Goal: Task Accomplishment & Management: Manage account settings

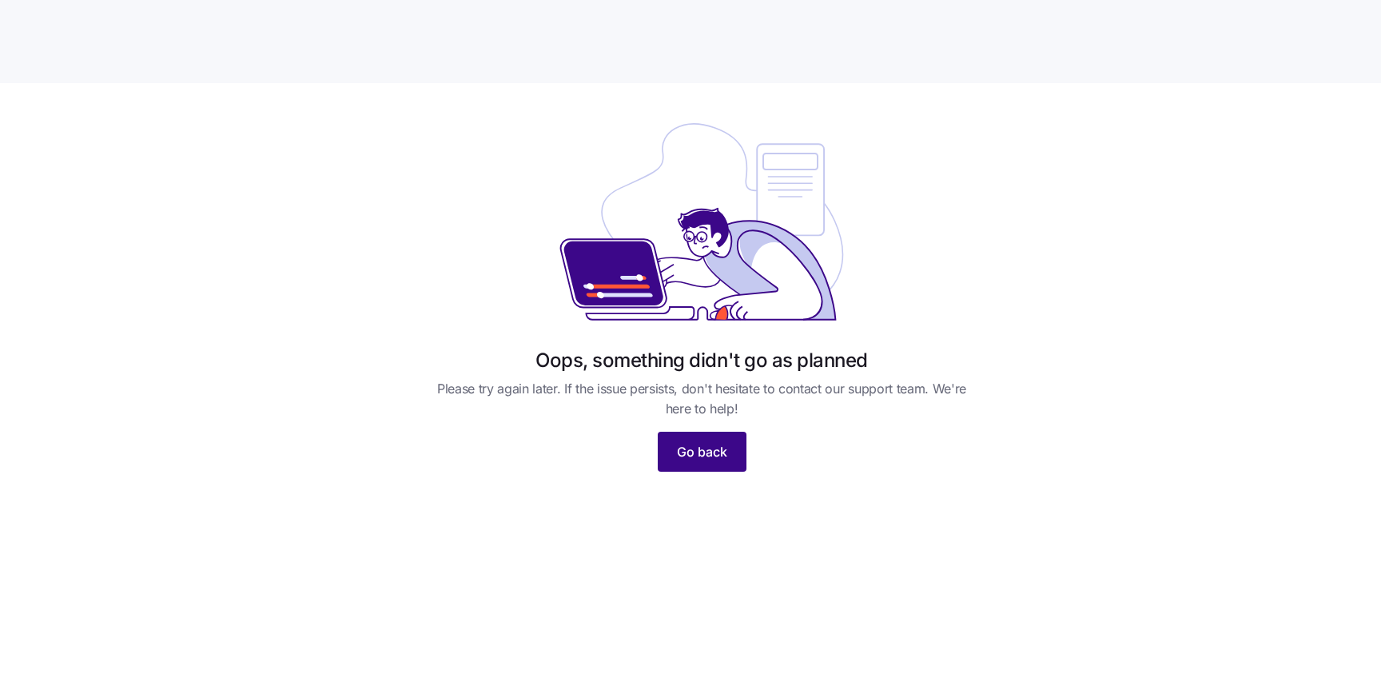
click at [709, 455] on span "Go back" at bounding box center [702, 451] width 50 height 19
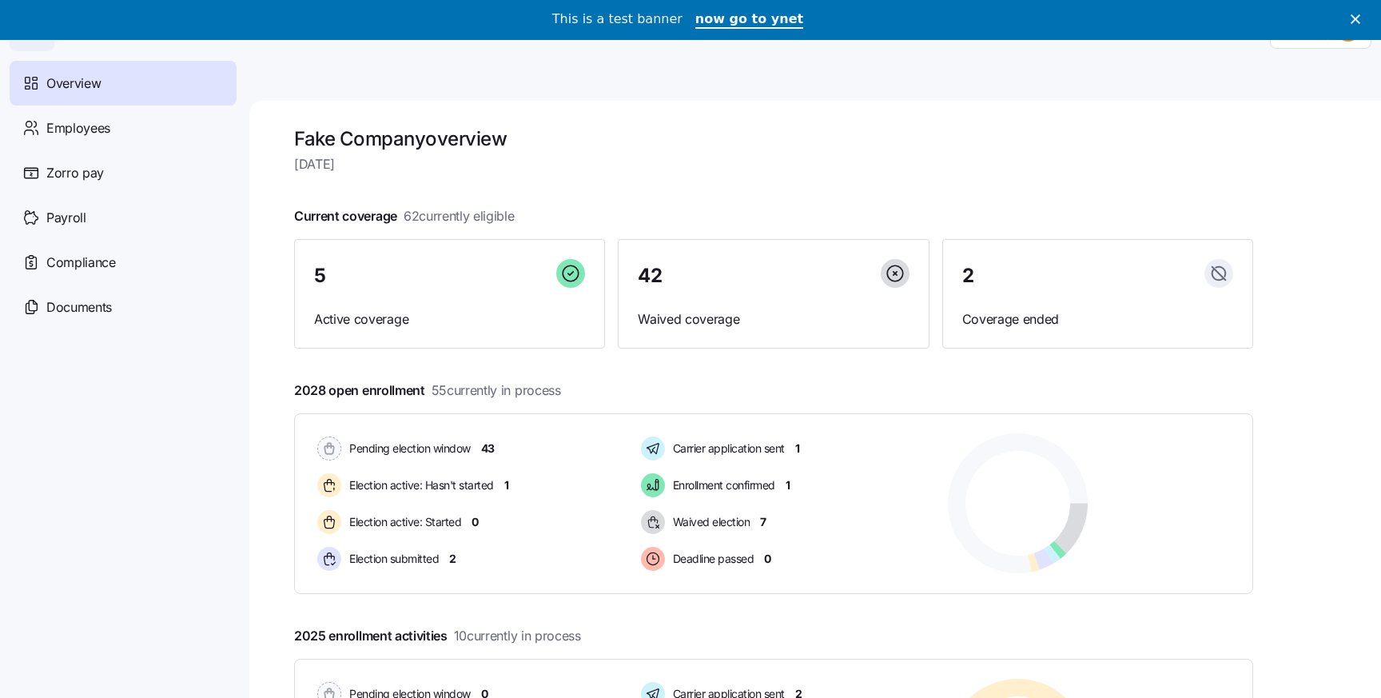
click at [635, 29] on div "This is a test banner" at bounding box center [623, 19] width 143 height 27
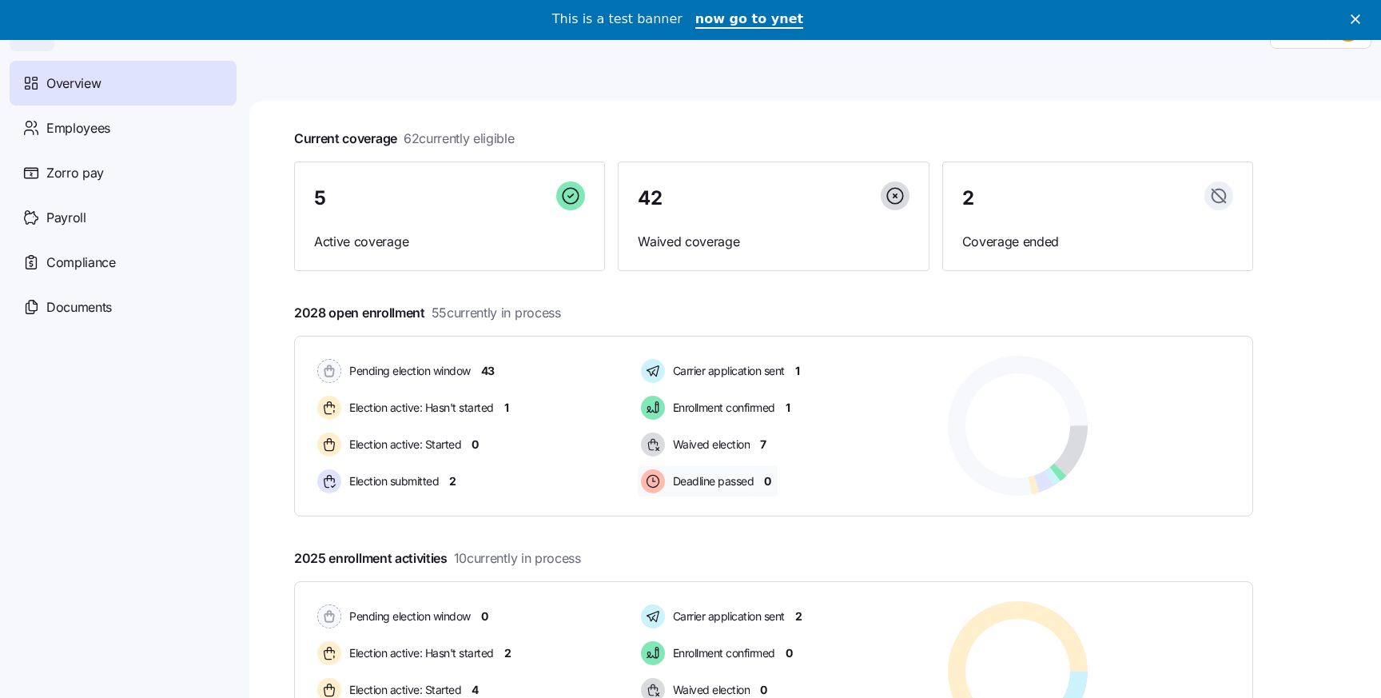
scroll to position [76, 0]
click at [145, 142] on div "Employees" at bounding box center [123, 127] width 227 height 45
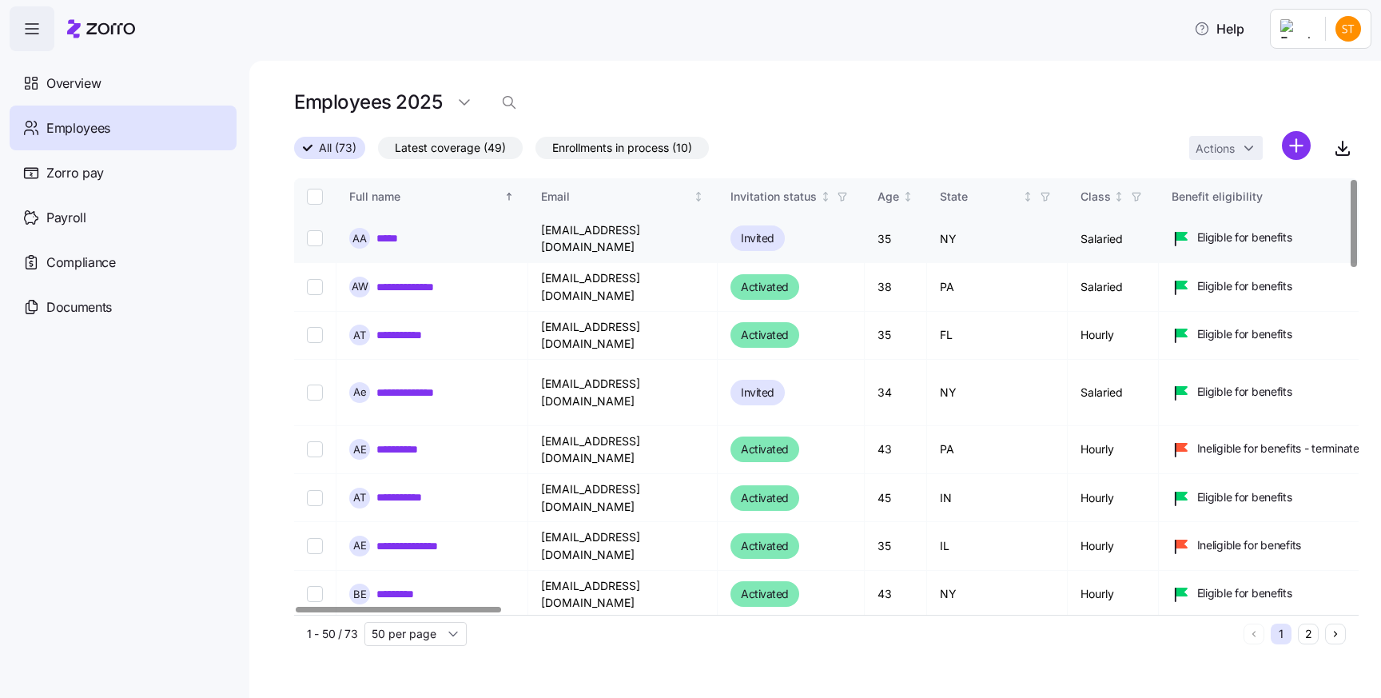
click at [396, 230] on link "*****" at bounding box center [388, 238] width 24 height 16
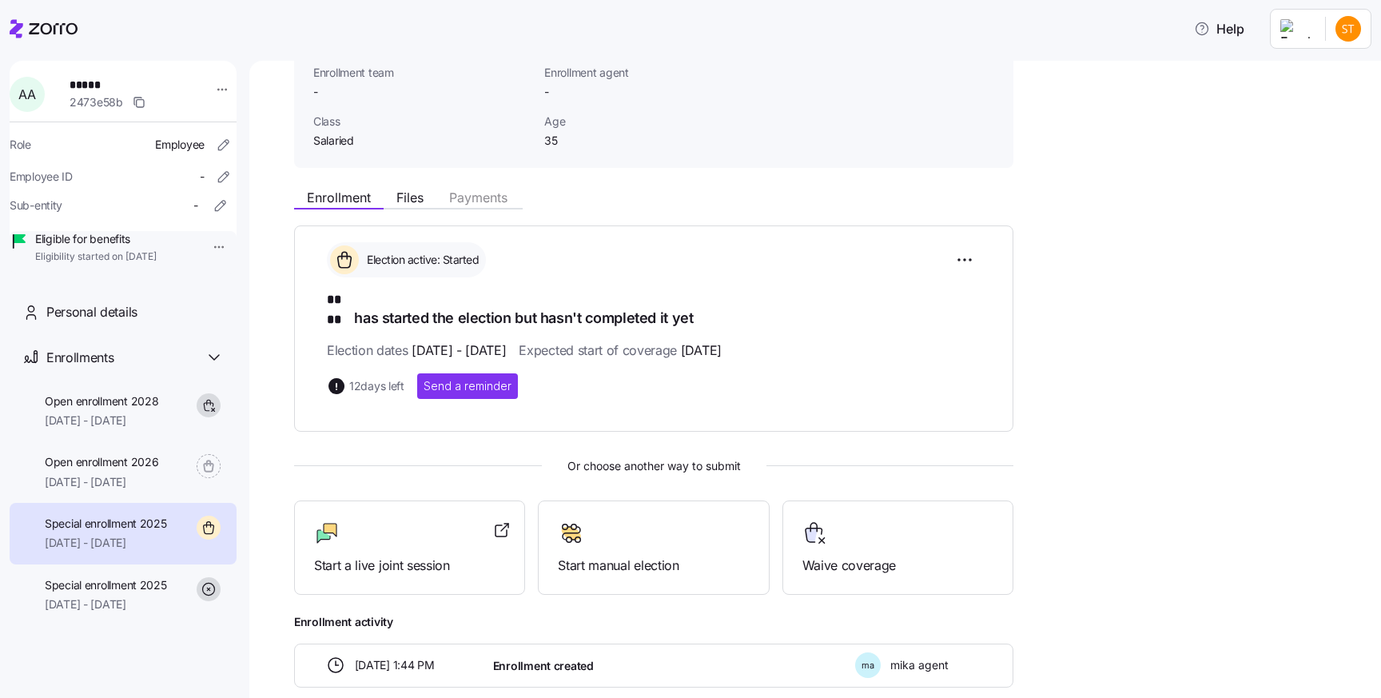
scroll to position [111, 0]
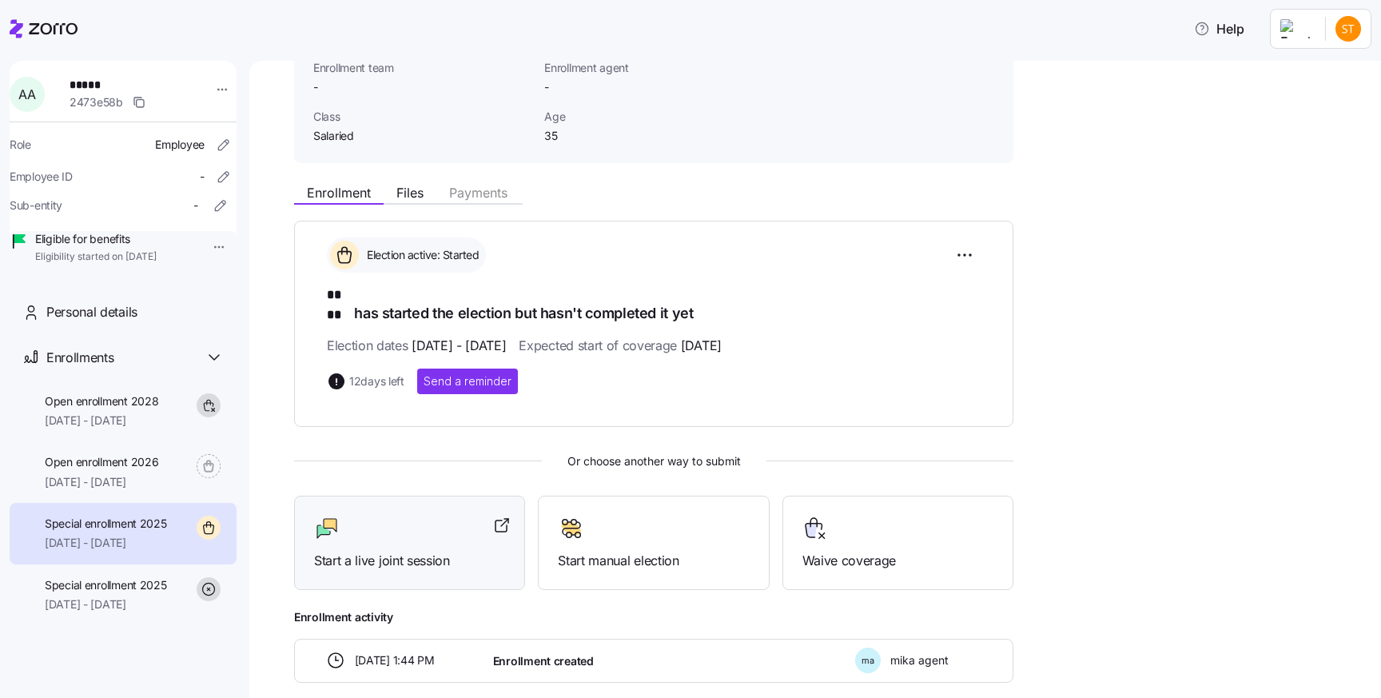
click at [420, 525] on div "Start a live joint session" at bounding box center [409, 542] width 191 height 55
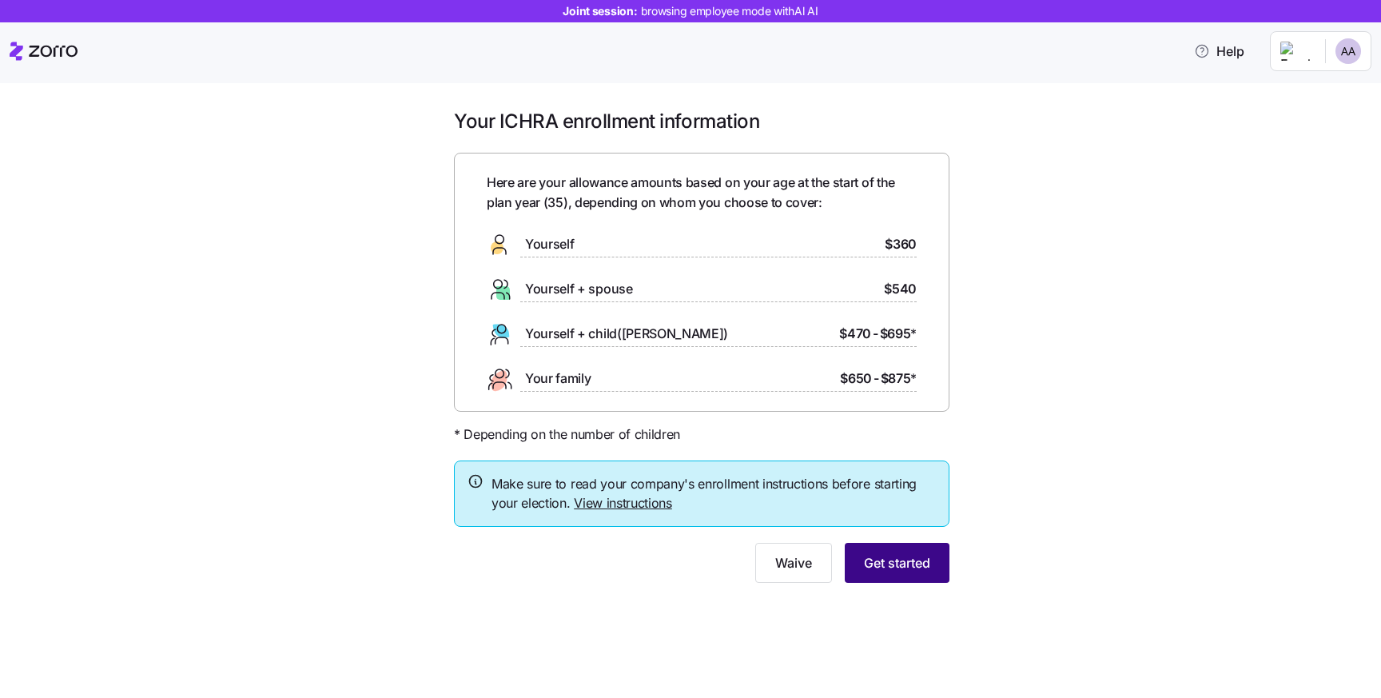
click at [898, 551] on button "Get started" at bounding box center [897, 563] width 105 height 40
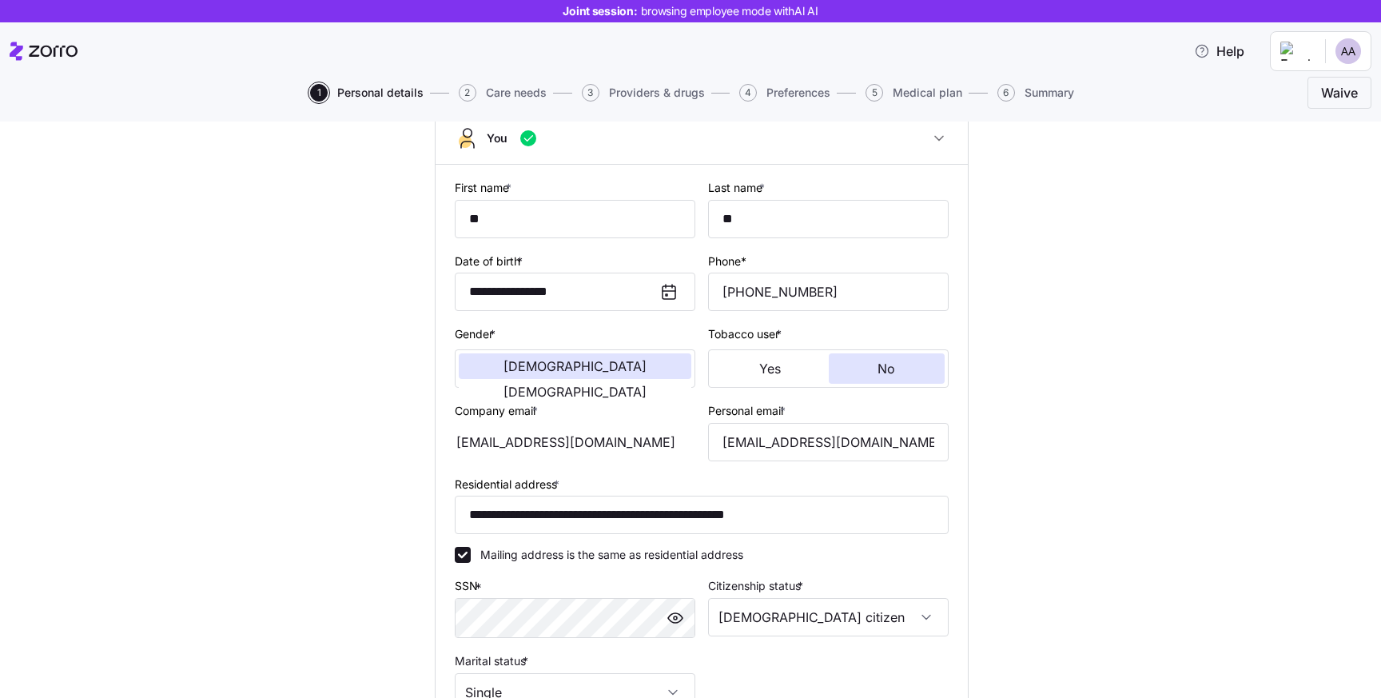
scroll to position [133, 0]
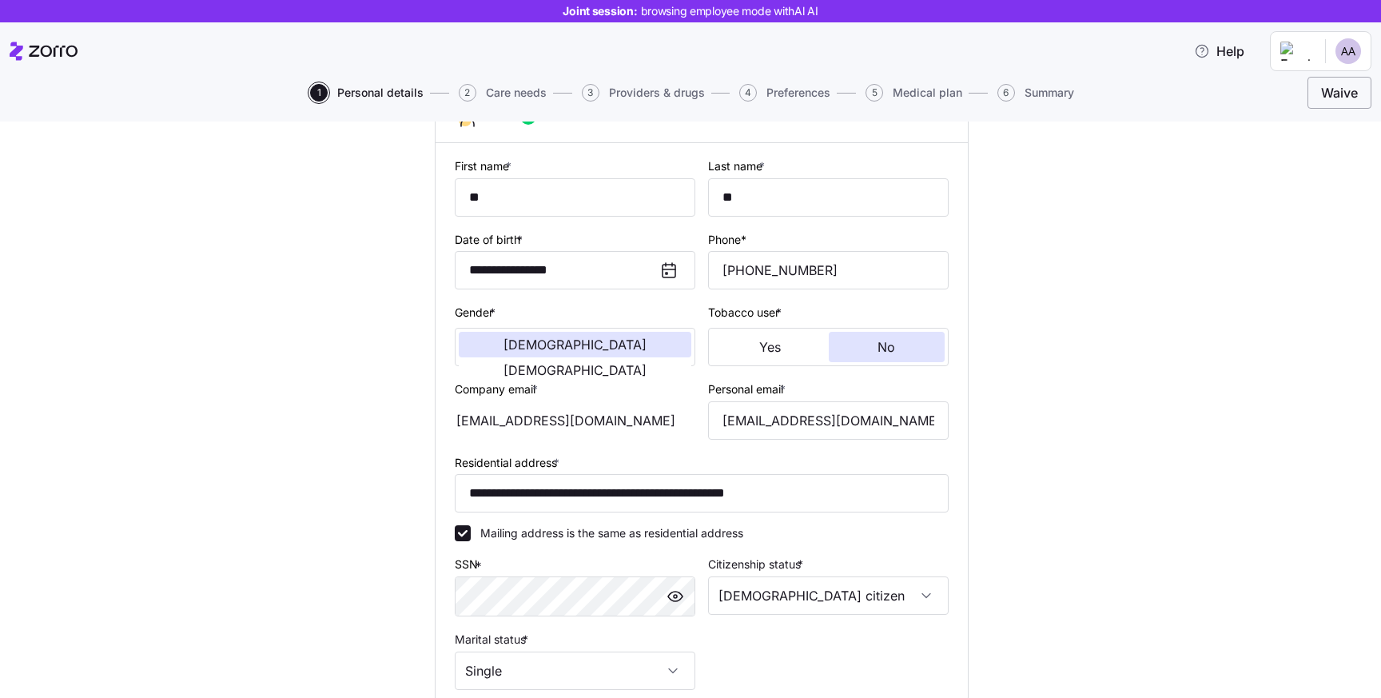
click at [1307, 84] on button "Waive" at bounding box center [1339, 93] width 64 height 32
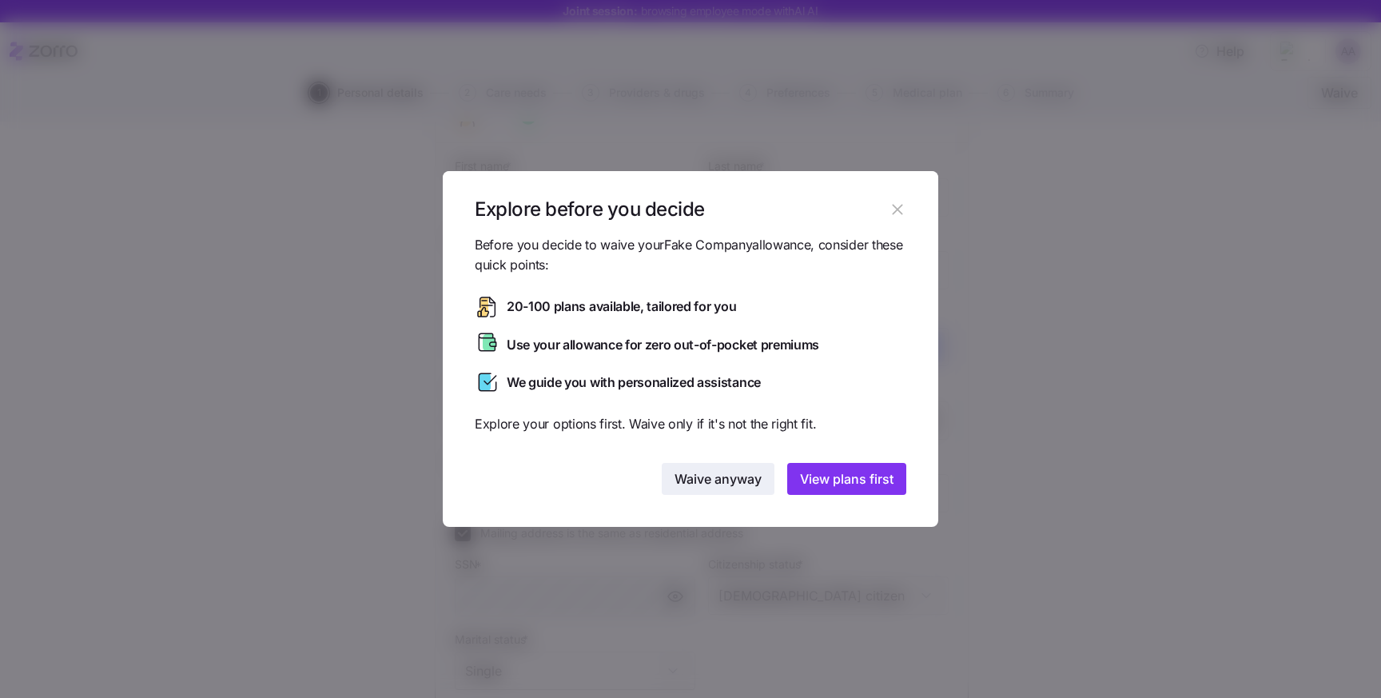
click at [689, 465] on button "Waive anyway" at bounding box center [718, 479] width 113 height 32
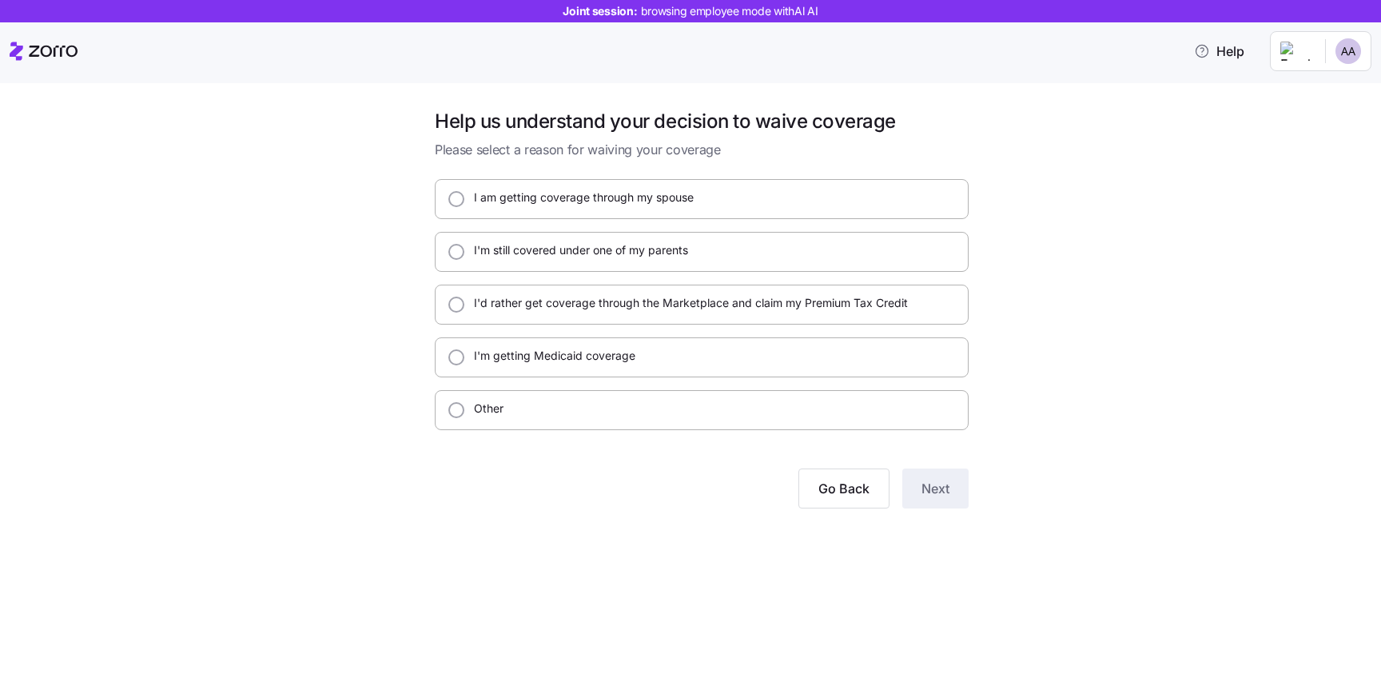
click at [557, 193] on label "I am getting coverage through my spouse" at bounding box center [578, 197] width 229 height 16
click at [464, 193] on input "I am getting coverage through my spouse" at bounding box center [456, 199] width 16 height 16
radio input "true"
click at [928, 499] on button "Next" at bounding box center [935, 488] width 66 height 40
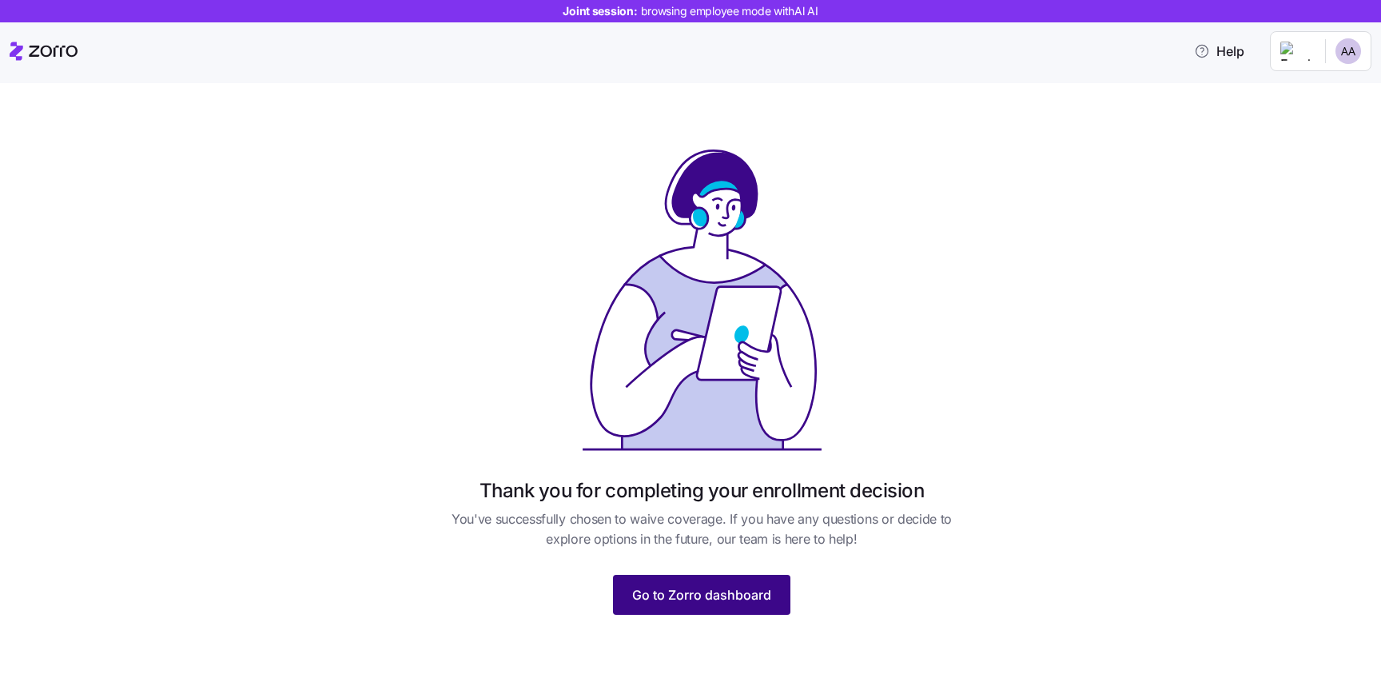
click at [702, 595] on span "Go to Zorro dashboard" at bounding box center [701, 594] width 139 height 19
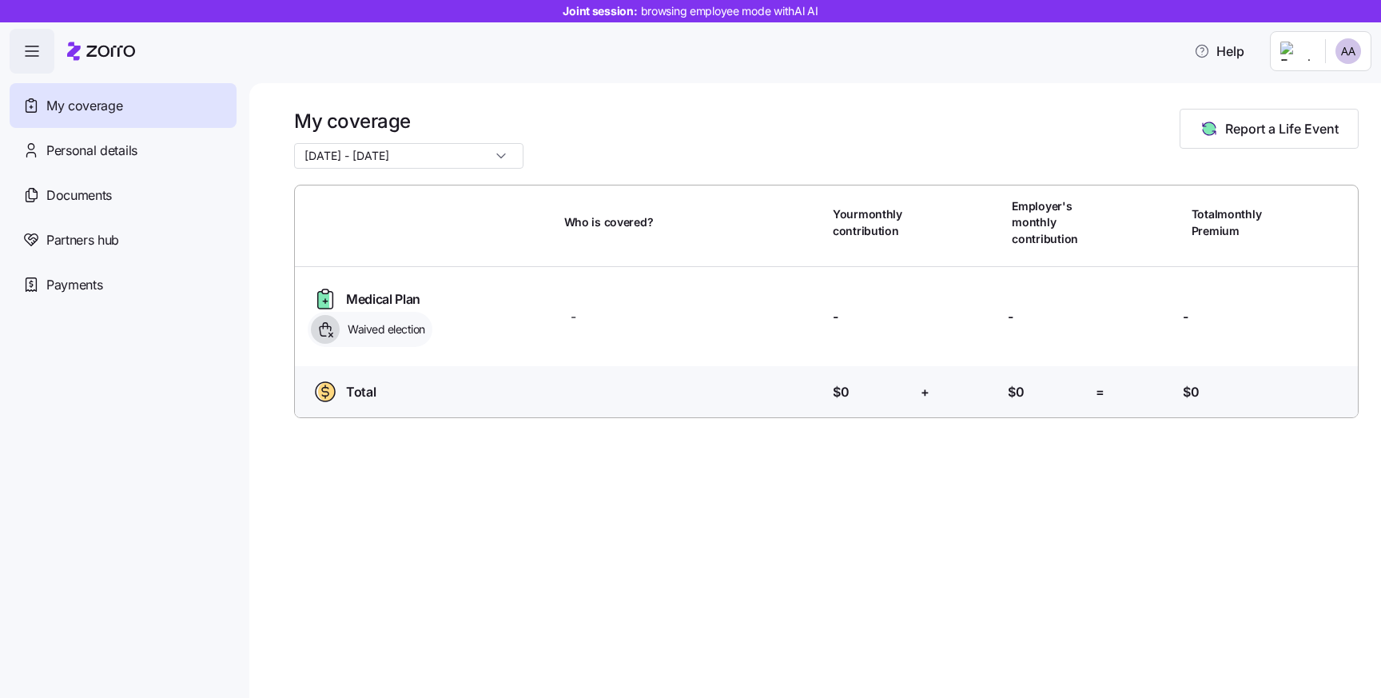
click at [463, 157] on input "05/01/2028 - 06/30/2028" at bounding box center [408, 156] width 229 height 26
click at [393, 213] on span "10/01/2025 - 12/31/2025" at bounding box center [350, 222] width 85 height 18
click at [101, 146] on span "Personal details" at bounding box center [91, 151] width 91 height 20
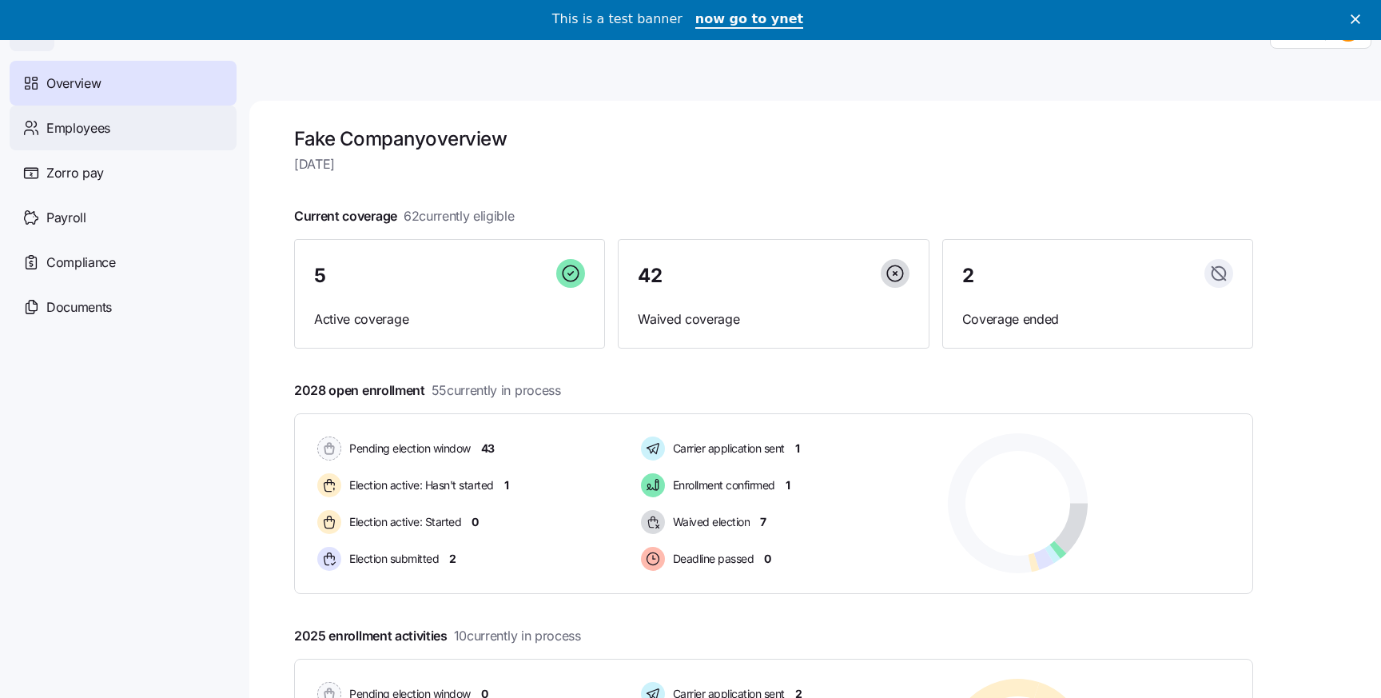
click at [25, 136] on icon at bounding box center [31, 127] width 18 height 19
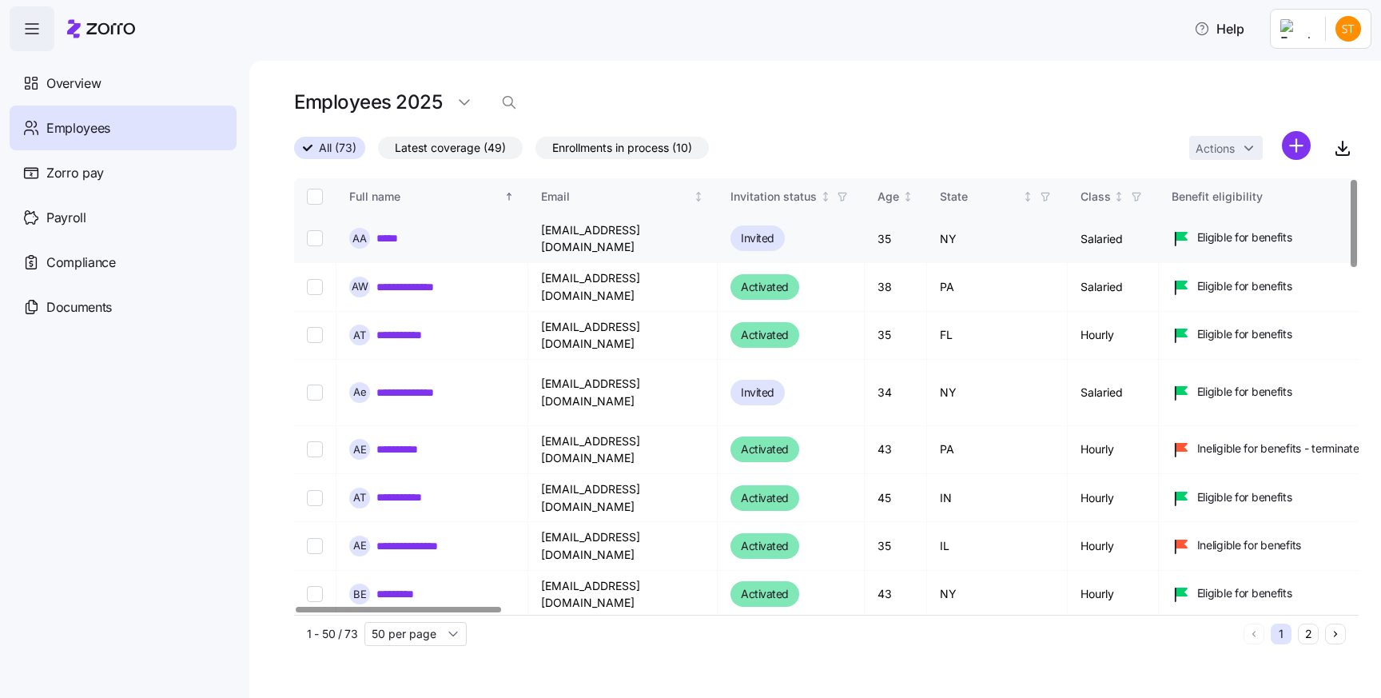
click at [394, 233] on link "*****" at bounding box center [388, 238] width 24 height 16
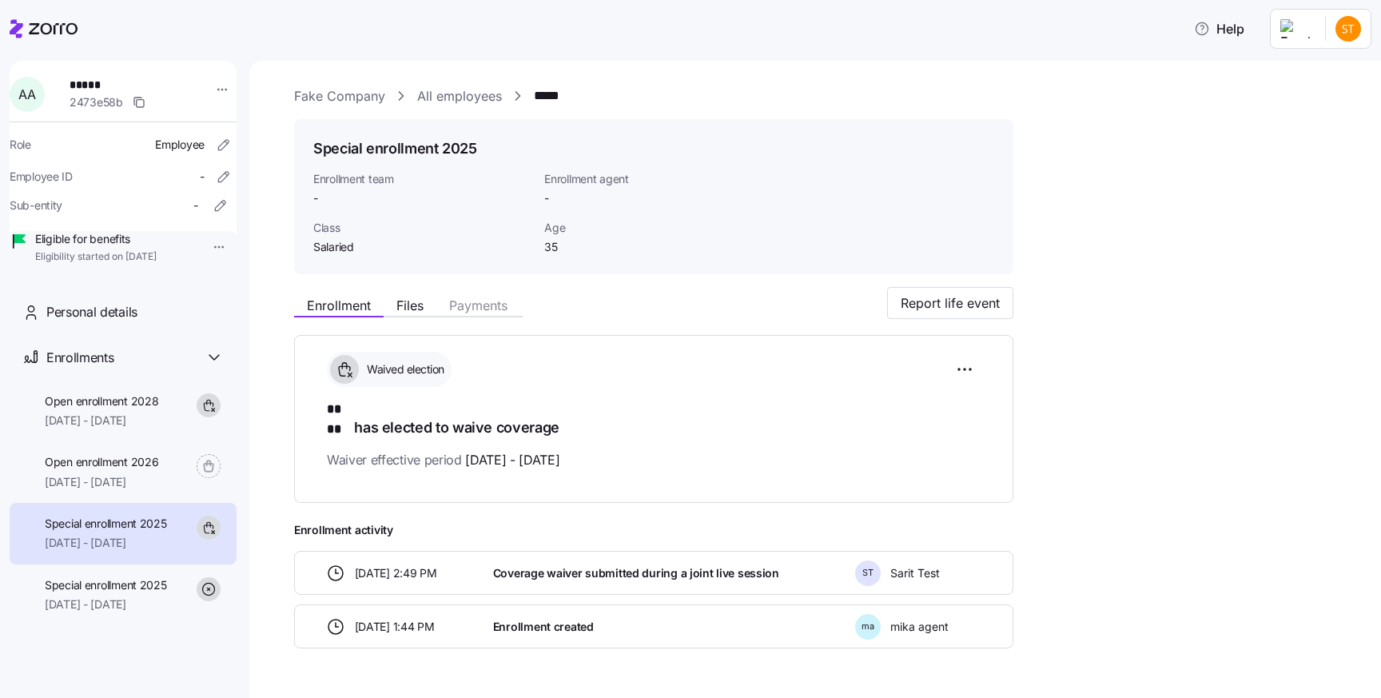
scroll to position [30, 0]
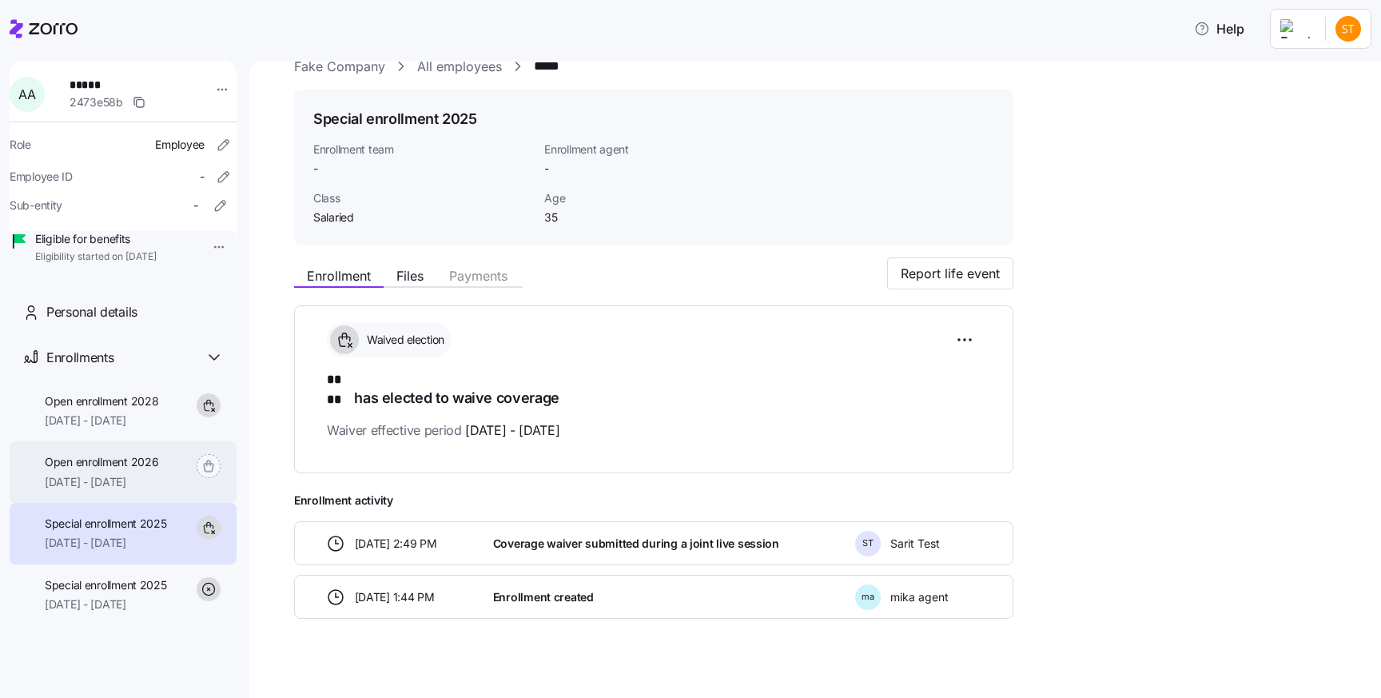
click at [90, 470] on span "Open enrollment 2026" at bounding box center [101, 462] width 113 height 16
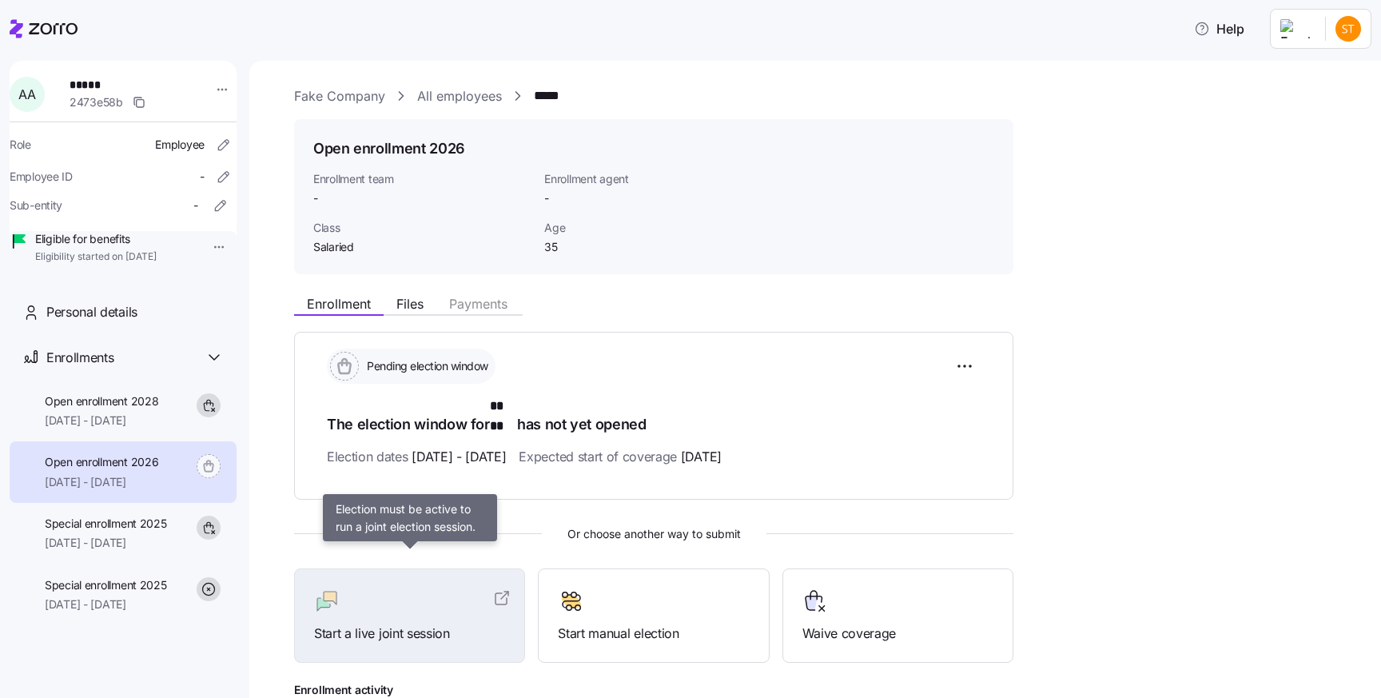
click at [378, 588] on div at bounding box center [409, 601] width 191 height 26
click at [467, 87] on link "All employees" at bounding box center [459, 96] width 85 height 20
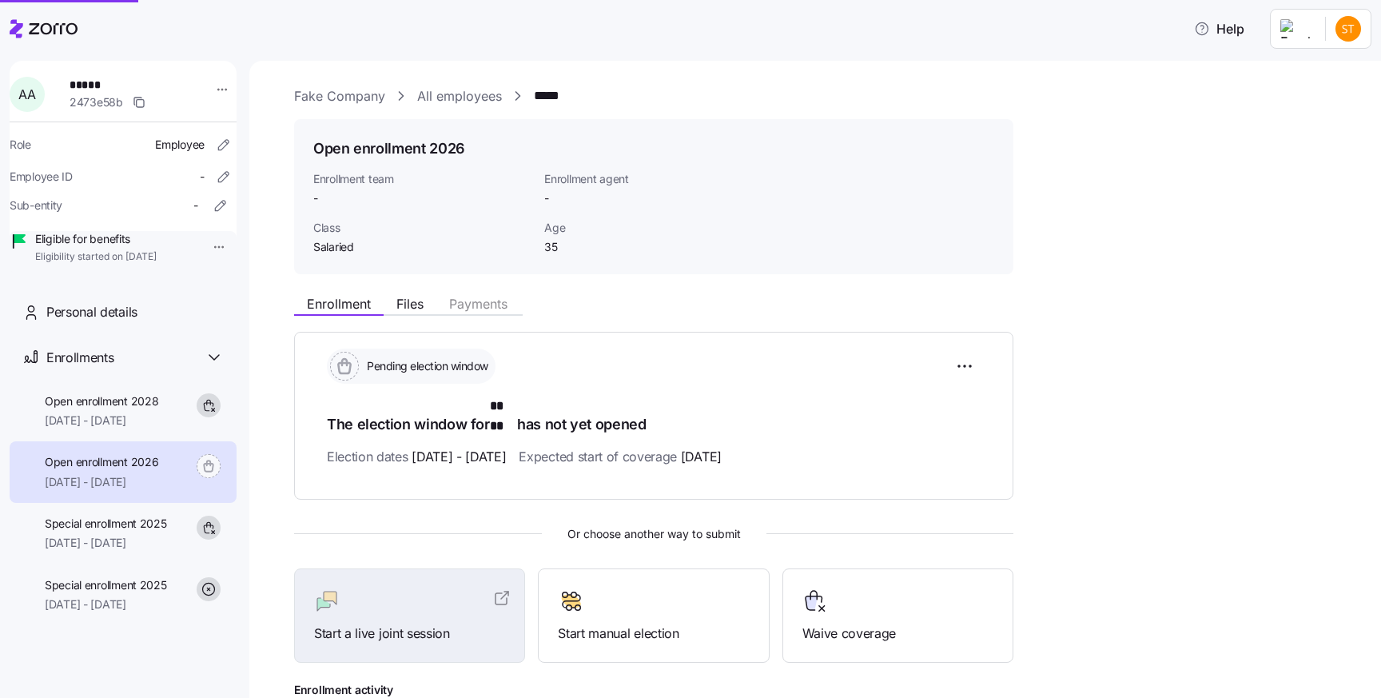
click at [472, 110] on div "Fake Company All employees ***** Open enrollment 2026 Enrollment team - Enrollm…" at bounding box center [826, 459] width 1065 height 746
click at [475, 101] on link "All employees" at bounding box center [459, 96] width 85 height 20
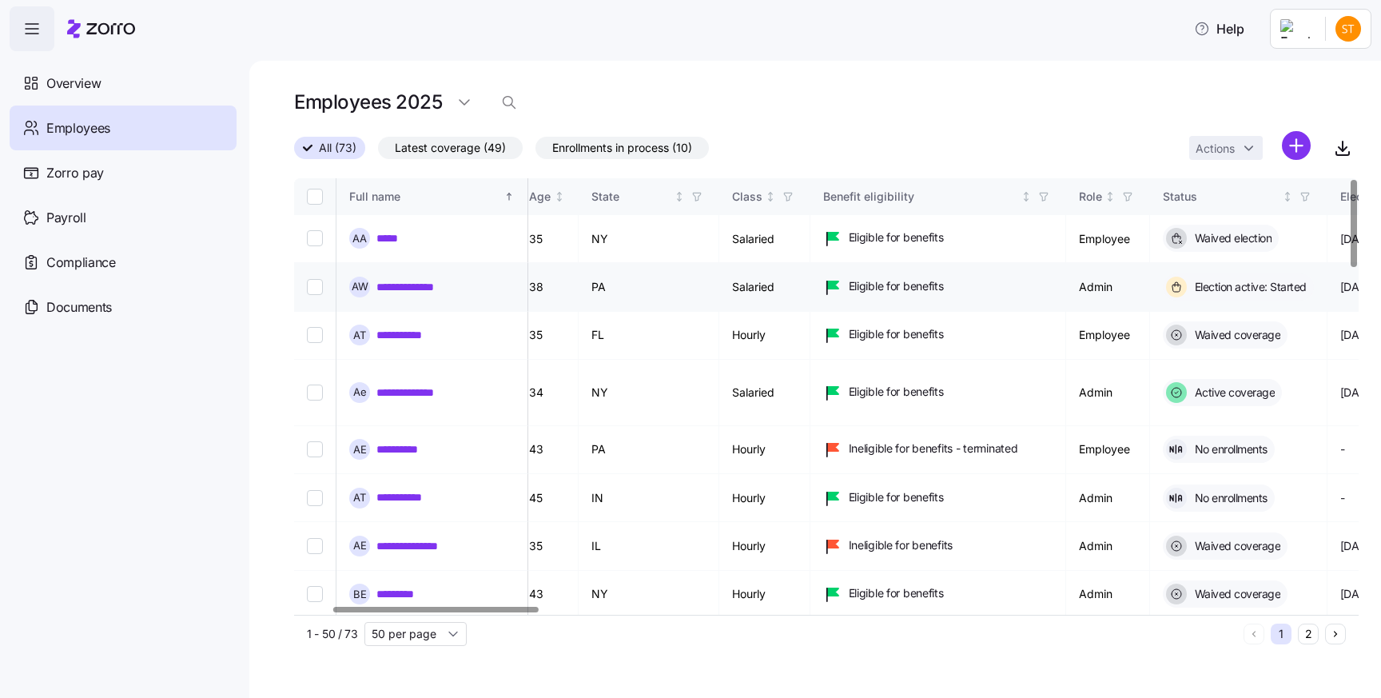
scroll to position [0, 404]
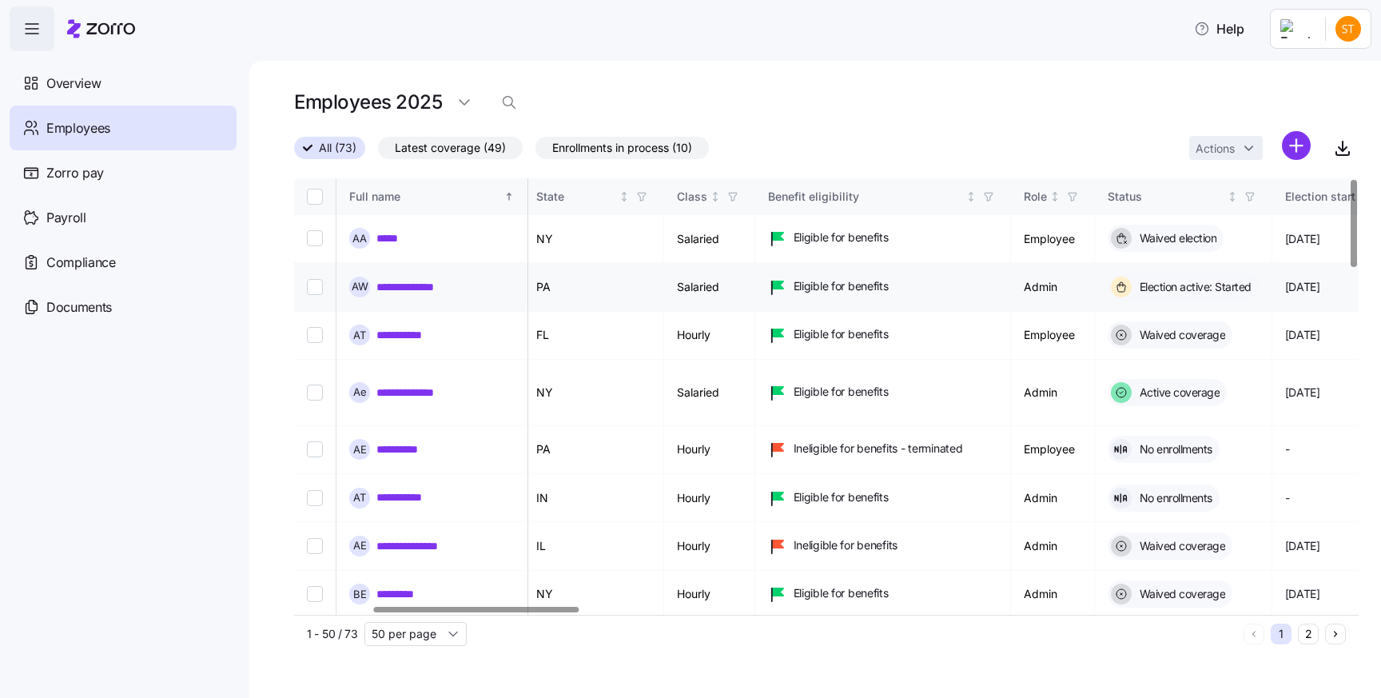
click at [413, 280] on link "**********" at bounding box center [412, 287] width 73 height 16
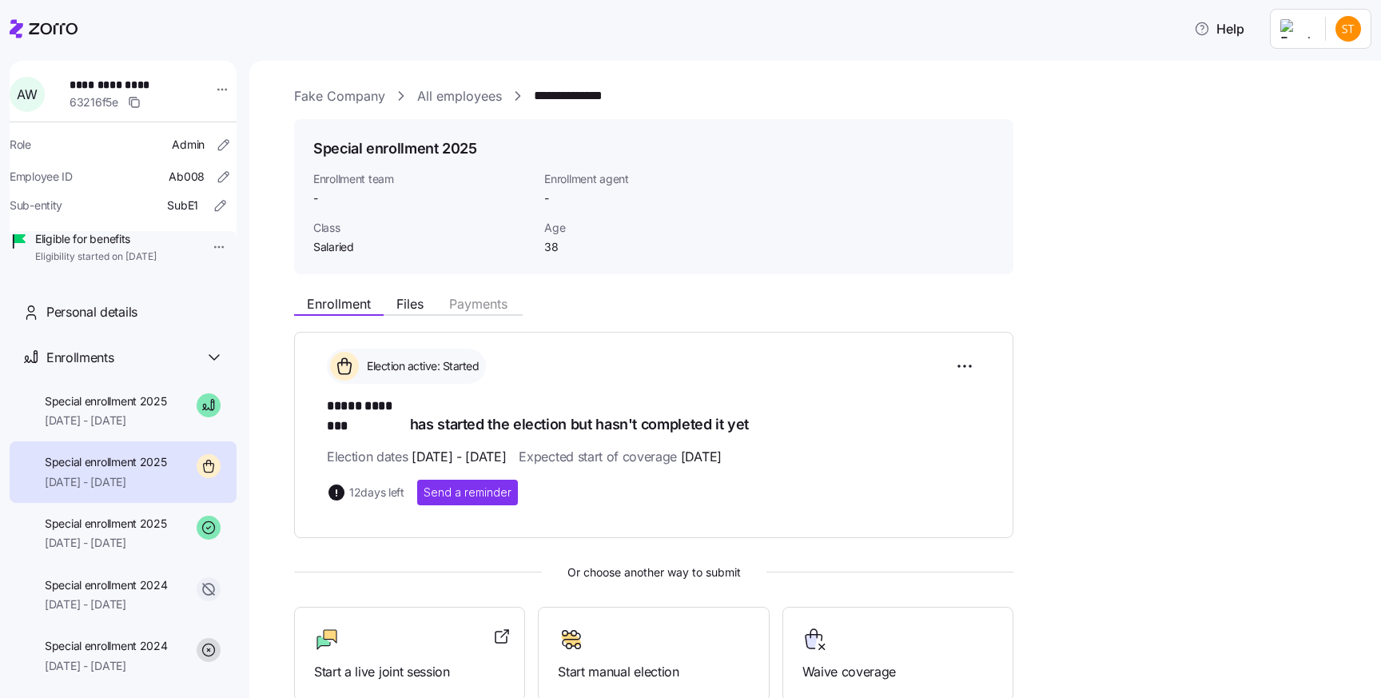
scroll to position [174, 0]
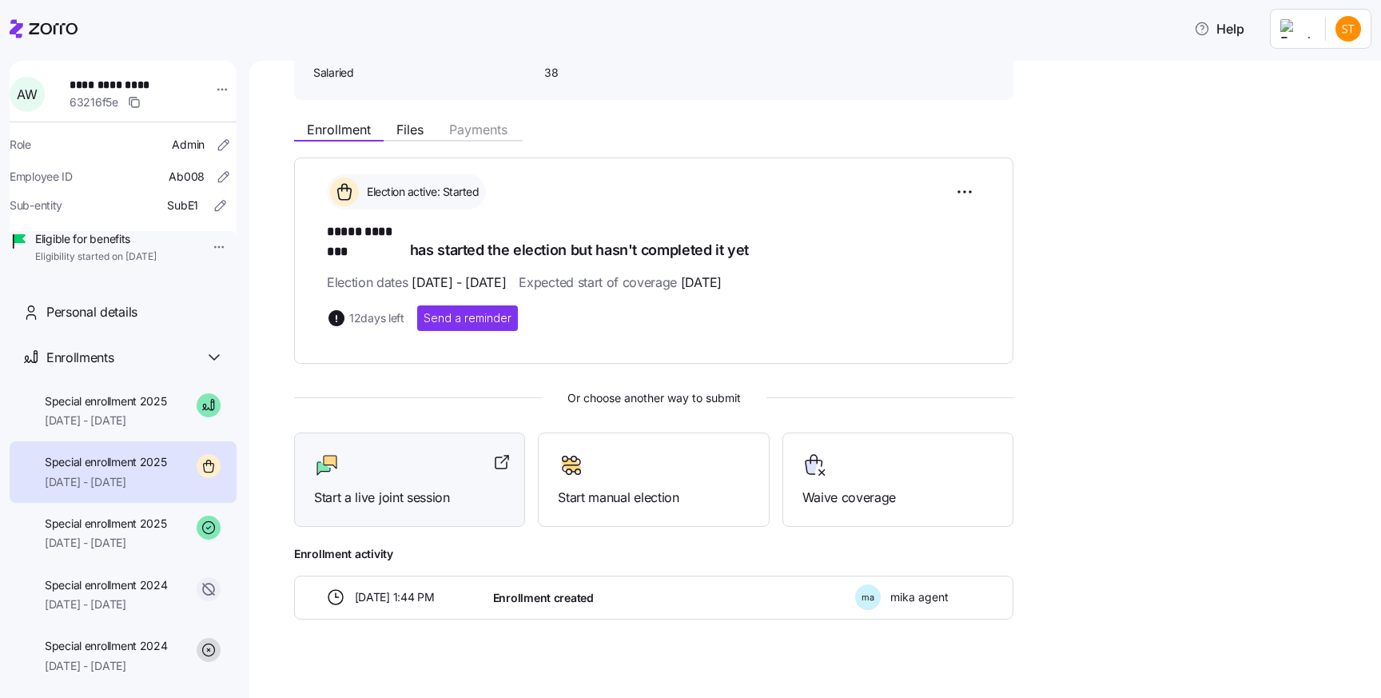
click at [428, 487] on span "Start a live joint session" at bounding box center [409, 497] width 191 height 20
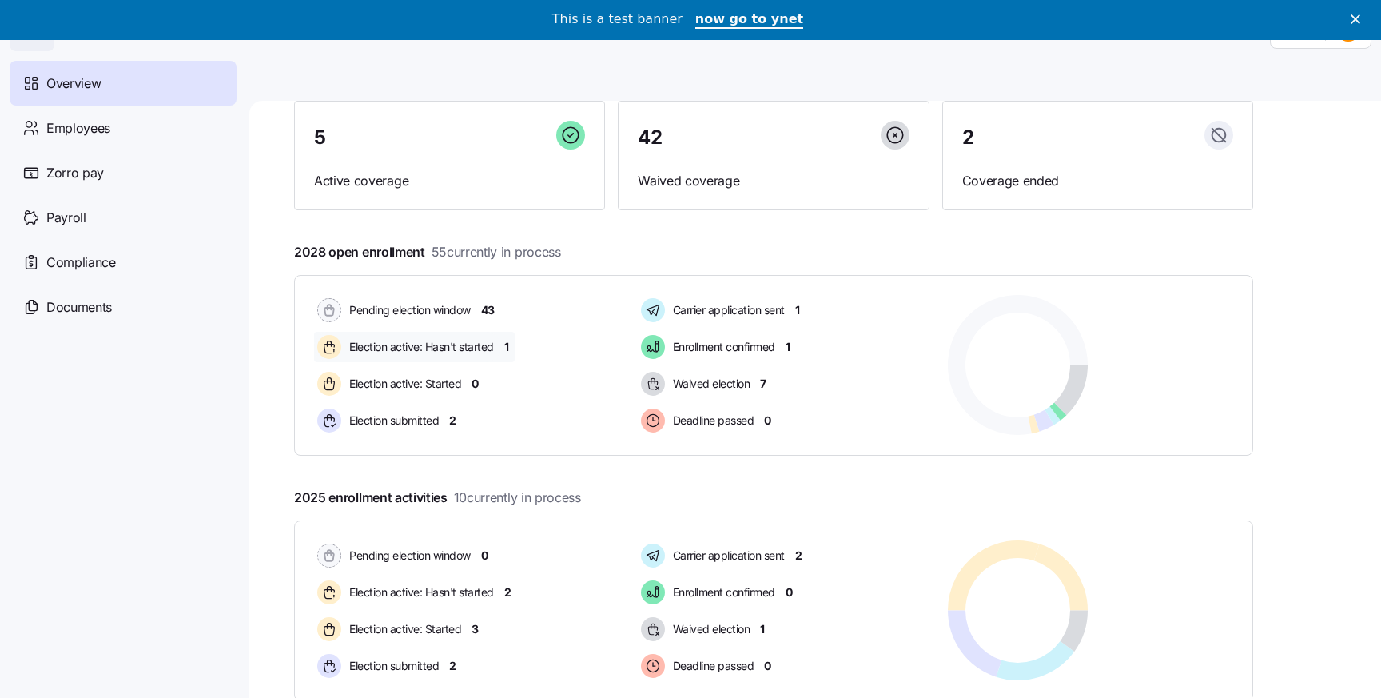
scroll to position [171, 0]
